Goal: Transaction & Acquisition: Download file/media

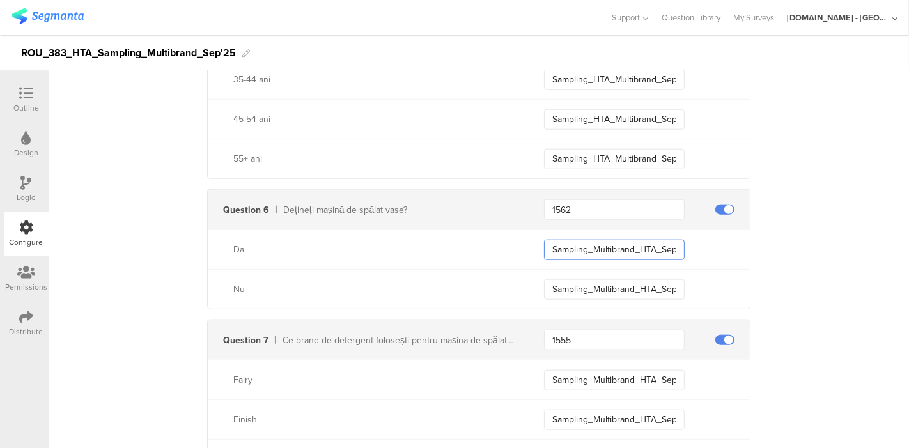
scroll to position [0, 67]
drag, startPoint x: 547, startPoint y: 245, endPoint x: 748, endPoint y: 242, distance: 201.3
click at [748, 242] on div "Send data at the end Static traits Key countryCode Value ROU Add Field Send eve…" at bounding box center [479, 33] width 860 height 2011
click at [595, 288] on input "Sampling_Multibrand_HTA_Sep25_non_ADW_Owner" at bounding box center [614, 289] width 141 height 20
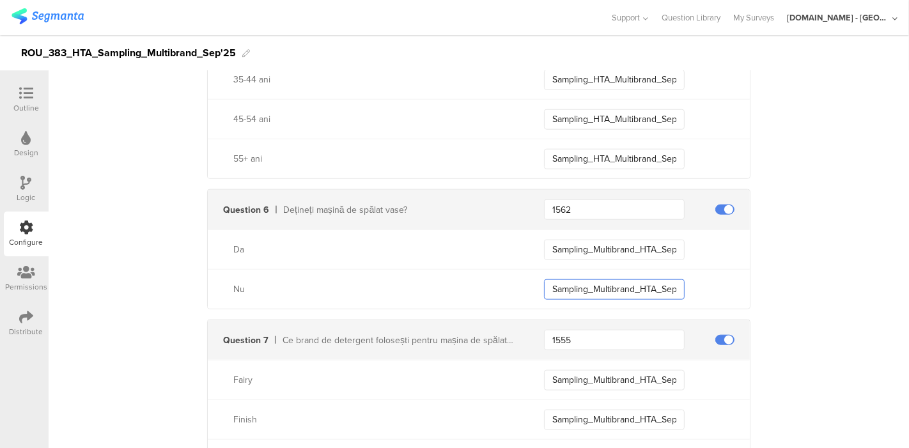
click at [595, 288] on input "Sampling_Multibrand_HTA_Sep25_non_ADW_Owner" at bounding box center [614, 289] width 141 height 20
type input "a"
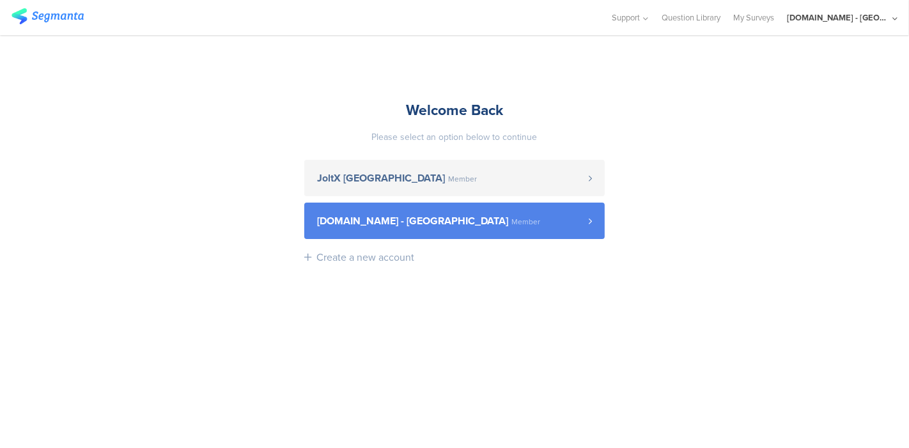
click at [394, 220] on span "[DOMAIN_NAME] - [GEOGRAPHIC_DATA]" at bounding box center [412, 221] width 191 height 10
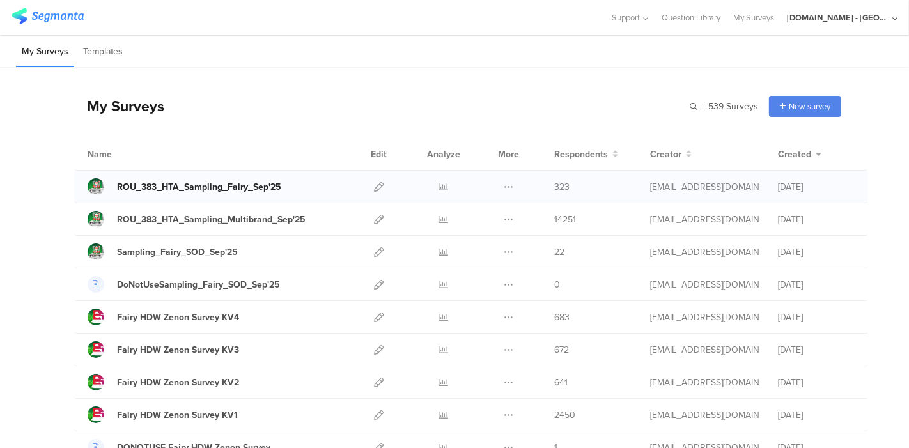
click at [228, 187] on div "ROU_383_HTA_Sampling_Fairy_Sep'25" at bounding box center [199, 186] width 164 height 13
click at [374, 182] on icon at bounding box center [379, 187] width 10 height 10
click at [439, 187] on icon at bounding box center [444, 187] width 10 height 10
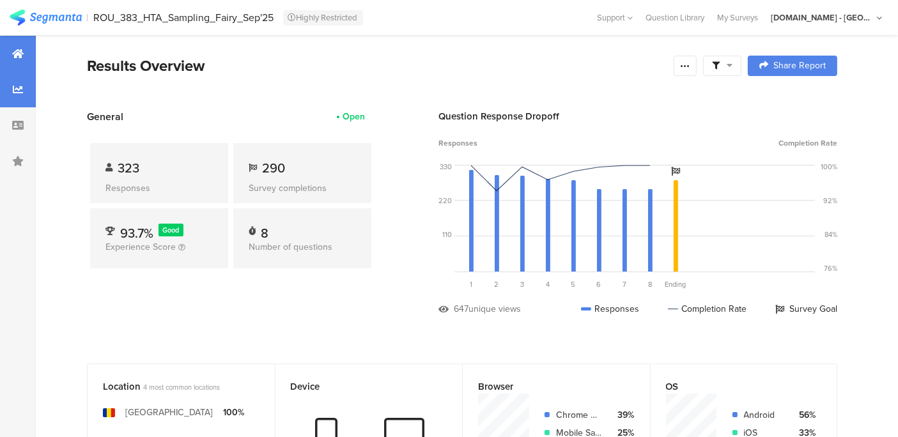
click at [24, 89] on div at bounding box center [18, 90] width 36 height 36
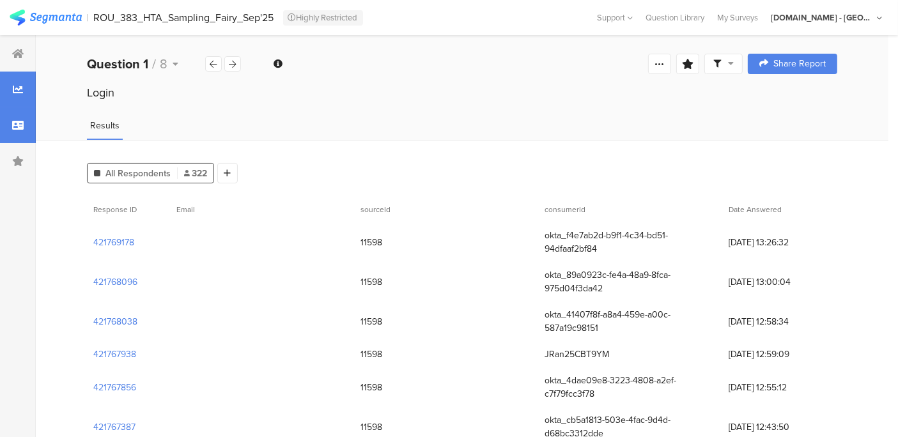
click at [14, 116] on div at bounding box center [18, 125] width 36 height 36
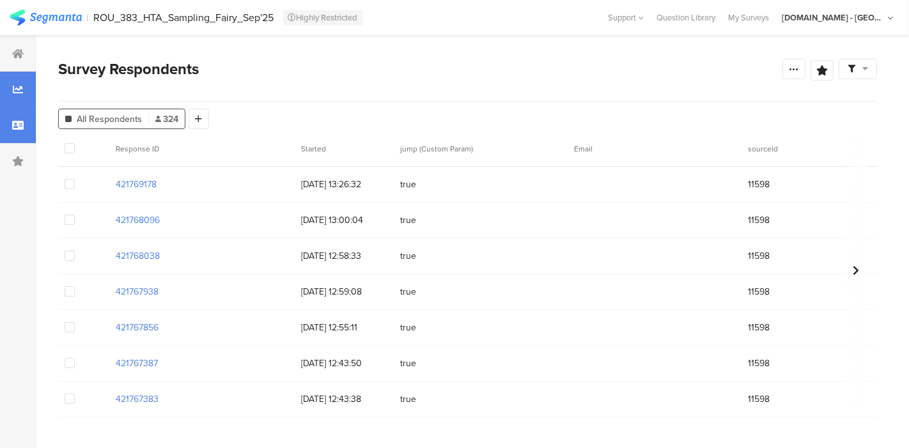
click at [22, 92] on icon at bounding box center [18, 89] width 10 height 10
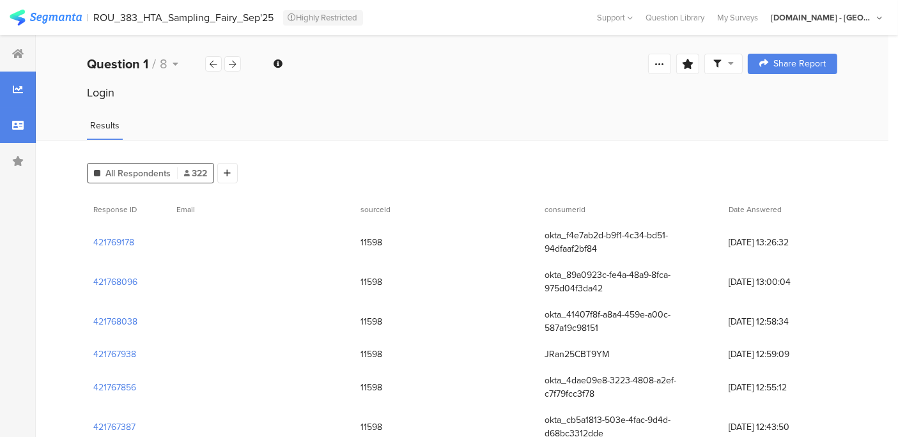
click at [20, 112] on div at bounding box center [18, 125] width 36 height 36
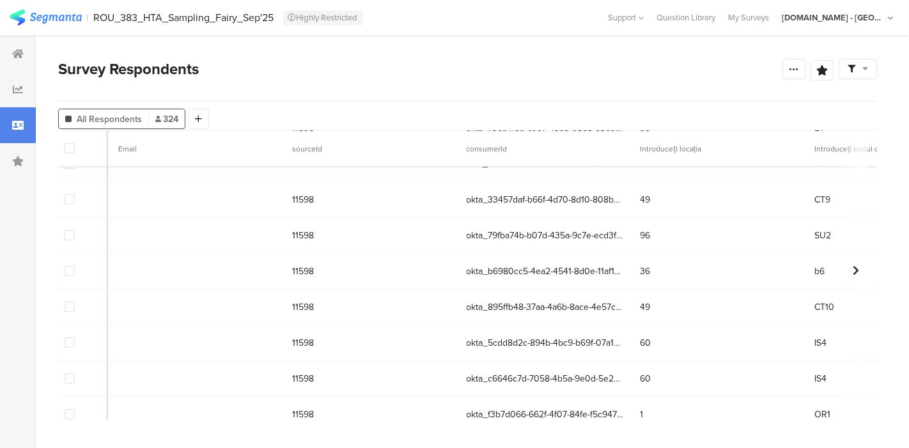
scroll to position [8000, 0]
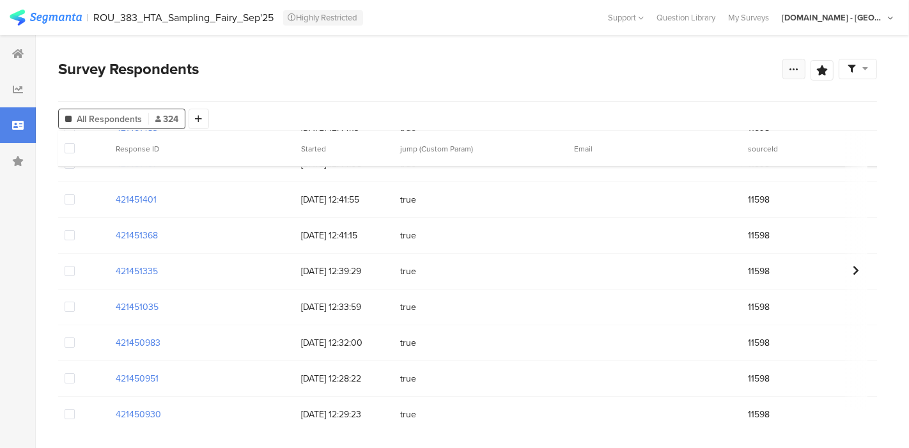
click at [791, 61] on div at bounding box center [793, 69] width 23 height 20
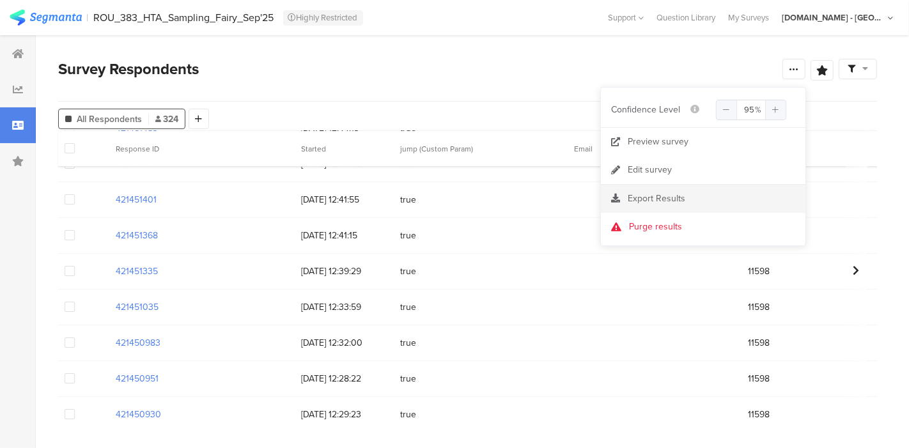
click at [657, 189] on section "Export Results" at bounding box center [703, 199] width 204 height 28
click at [649, 199] on span "Export Results" at bounding box center [656, 198] width 58 height 13
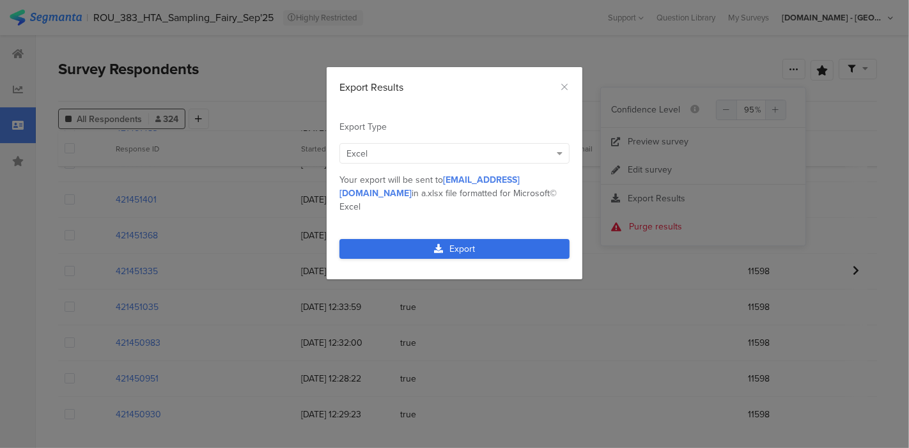
click at [457, 239] on link "Export" at bounding box center [454, 249] width 230 height 20
